Goal: Transaction & Acquisition: Obtain resource

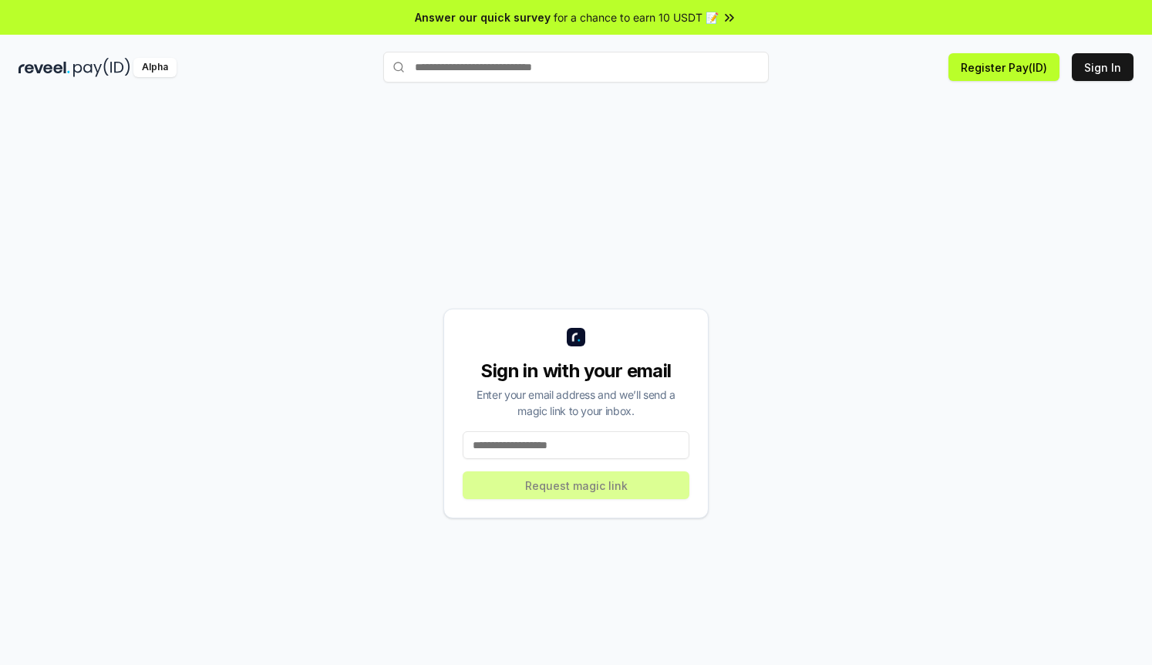
click at [548, 442] on input at bounding box center [576, 445] width 227 height 28
click at [540, 446] on input at bounding box center [576, 445] width 227 height 28
paste input "**********"
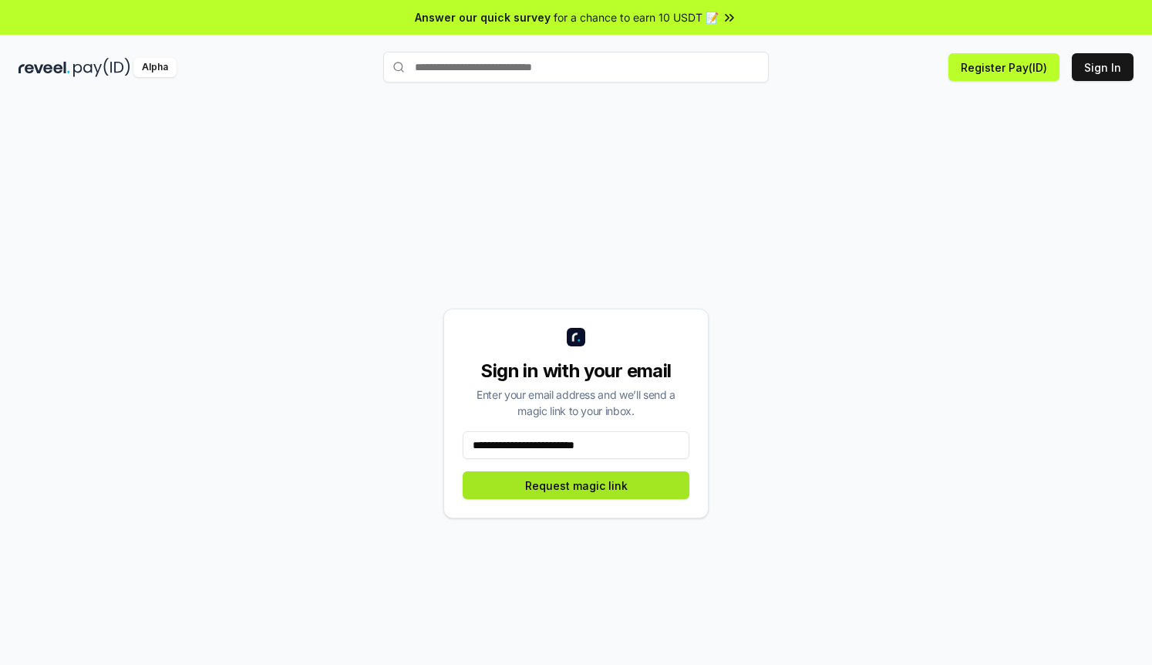
type input "**********"
click at [562, 487] on button "Request magic link" at bounding box center [576, 485] width 227 height 28
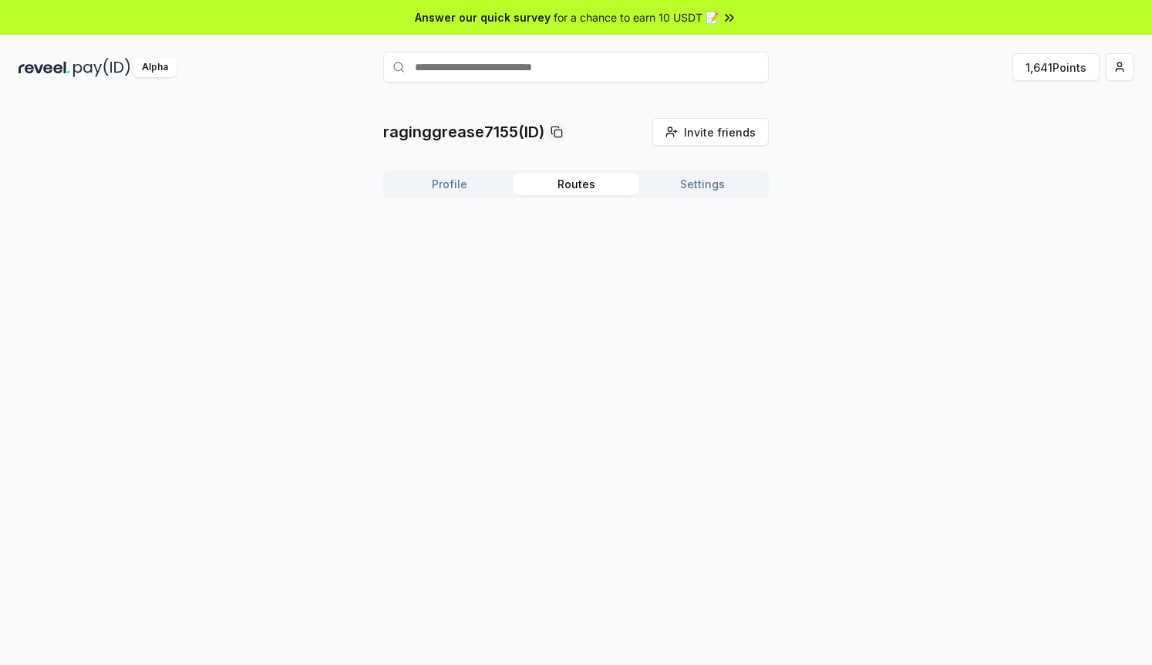
click at [568, 187] on button "Routes" at bounding box center [576, 185] width 126 height 22
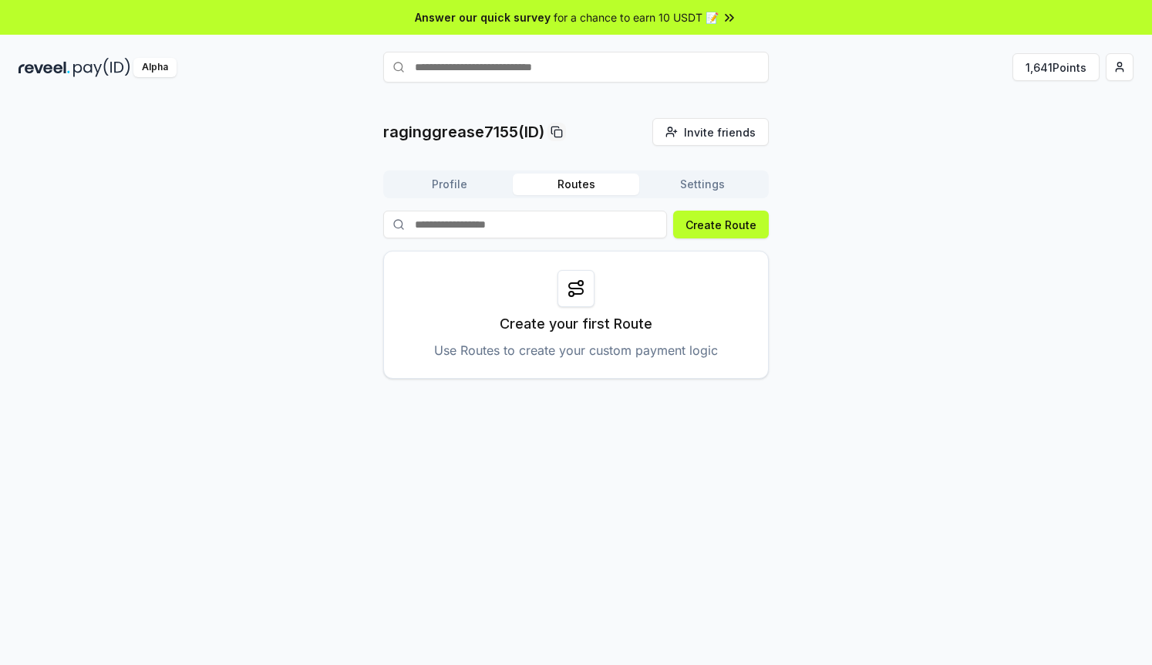
click at [687, 189] on button "Settings" at bounding box center [702, 185] width 126 height 22
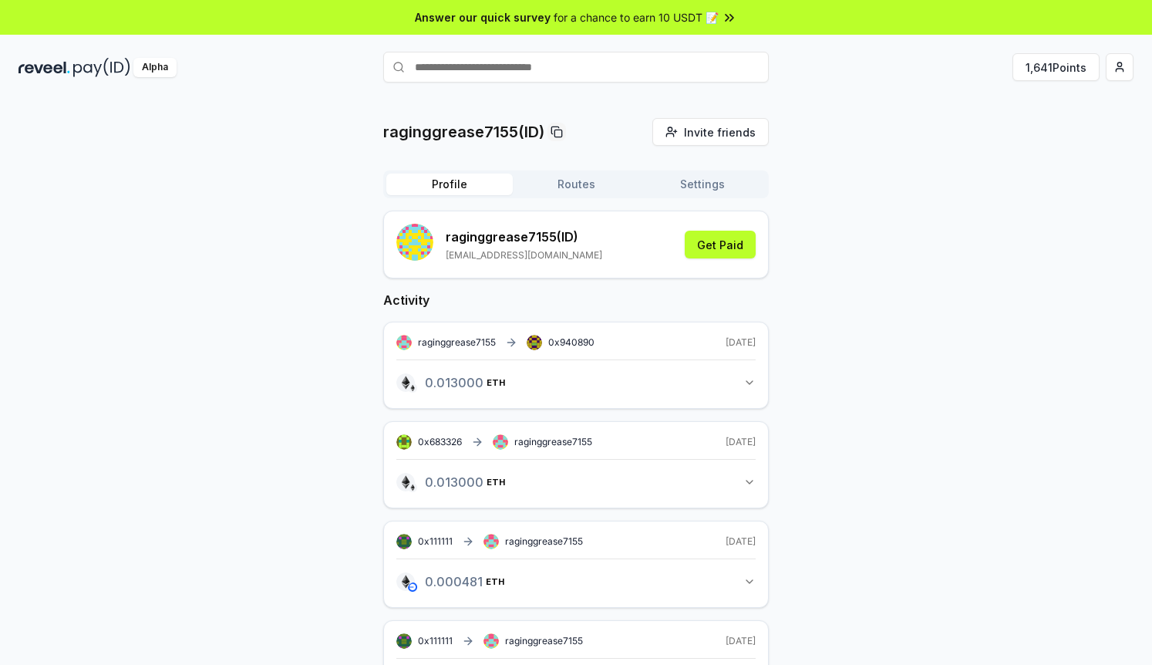
click at [448, 189] on button "Profile" at bounding box center [449, 185] width 126 height 22
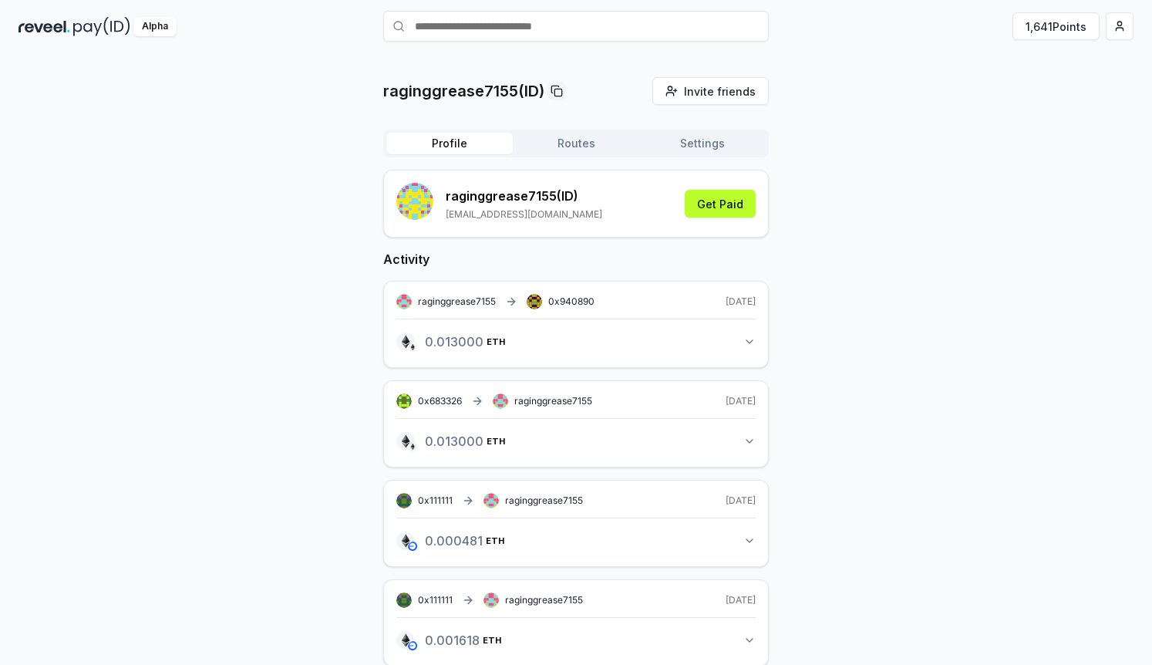
click at [616, 336] on button "0.013000 ETH 0.013 ETH" at bounding box center [575, 342] width 359 height 26
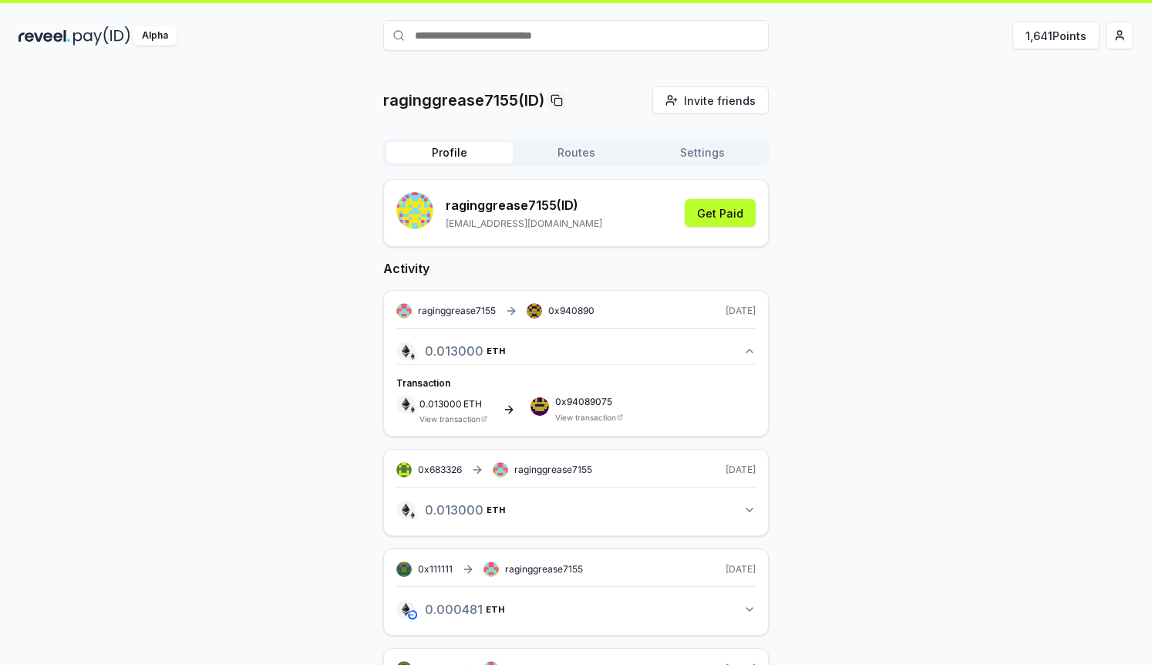
scroll to position [0, 0]
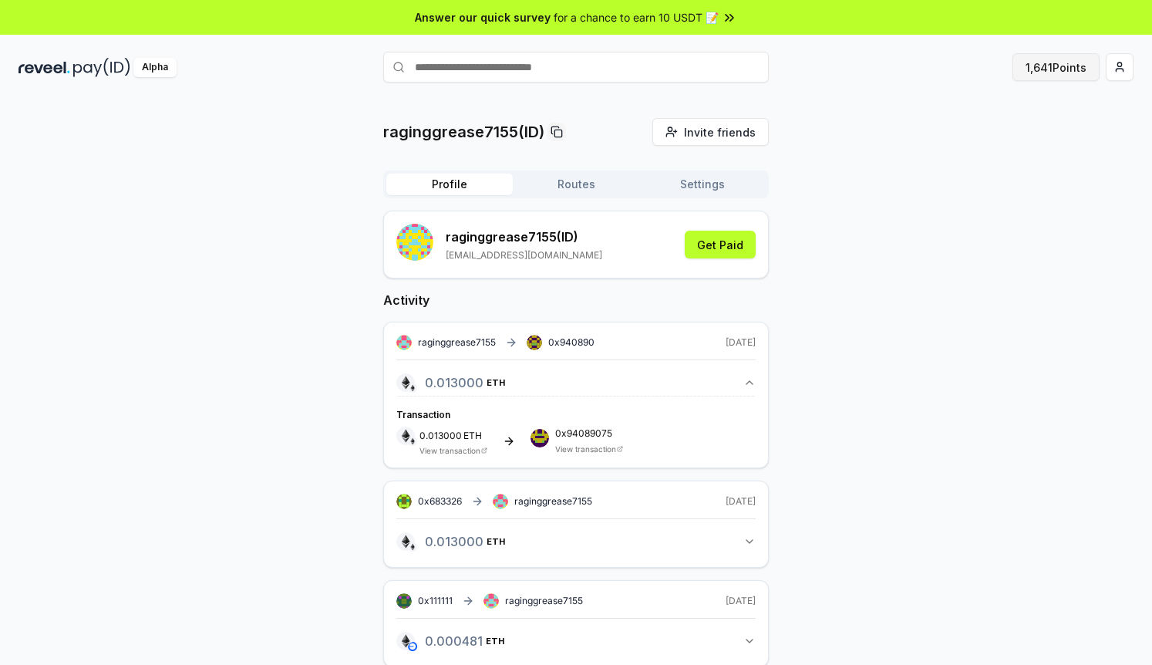
click at [1057, 69] on button "1,641 Points" at bounding box center [1056, 67] width 87 height 28
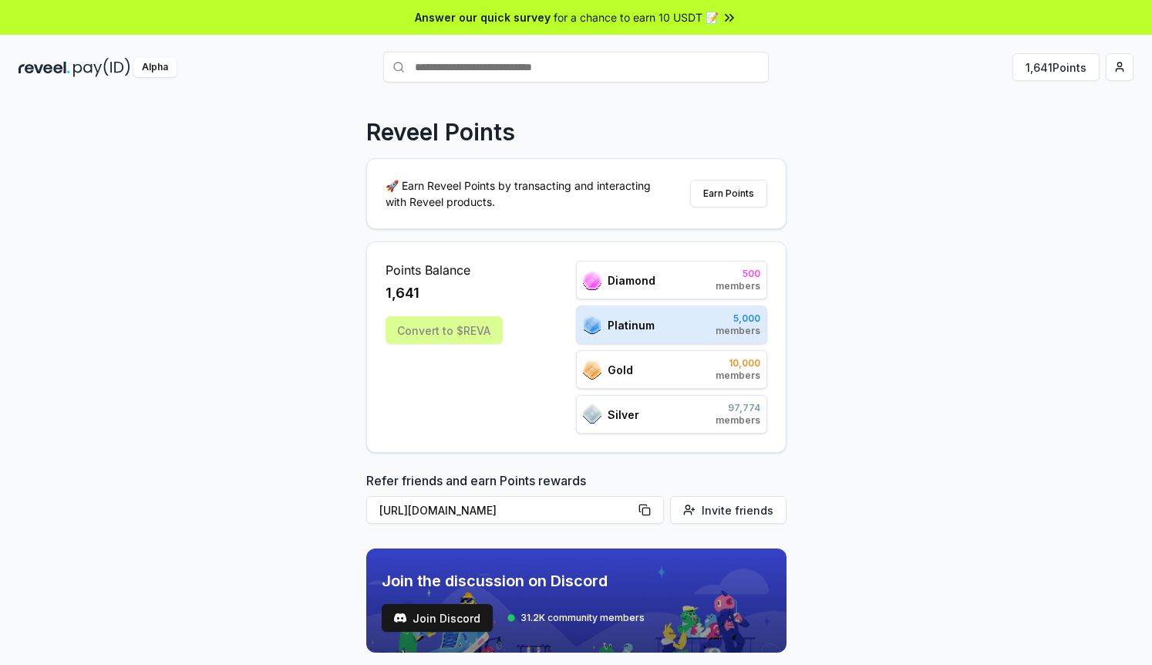
click at [450, 331] on div "Convert to $REVA" at bounding box center [444, 330] width 117 height 28
